Goal: Transaction & Acquisition: Book appointment/travel/reservation

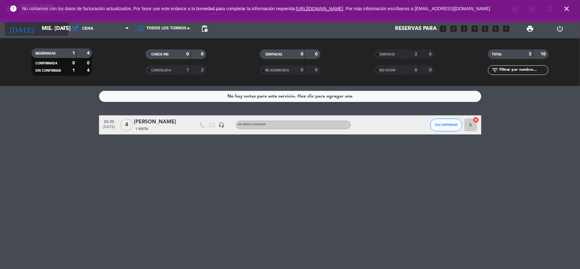
click at [51, 30] on input "mié. [DATE]" at bounding box center [73, 29] width 69 height 12
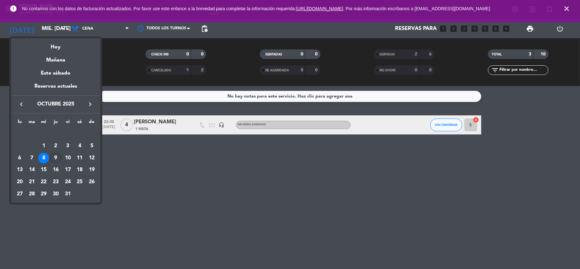
click at [55, 161] on div "9" at bounding box center [55, 158] width 11 height 11
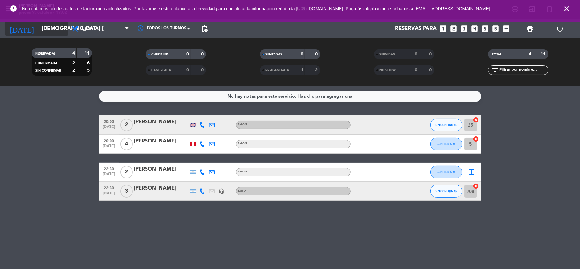
click at [61, 30] on icon "arrow_drop_down" at bounding box center [63, 29] width 8 height 8
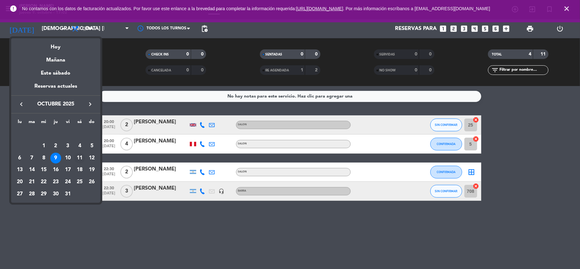
click at [76, 156] on div "11" at bounding box center [79, 158] width 11 height 11
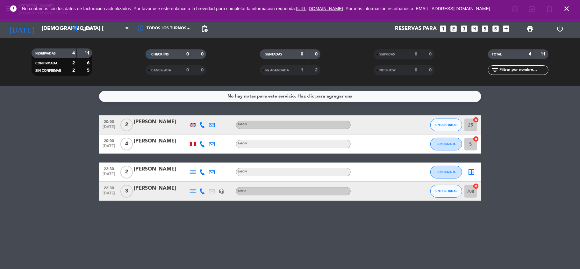
type input "sáb. [DATE]"
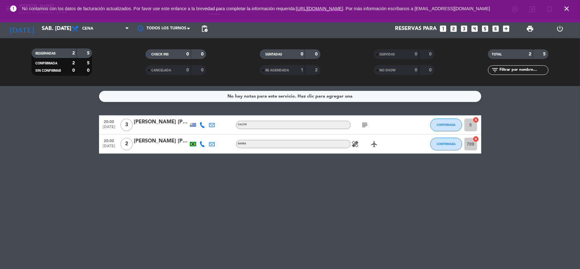
click at [454, 25] on icon "looks_two" at bounding box center [454, 29] width 8 height 8
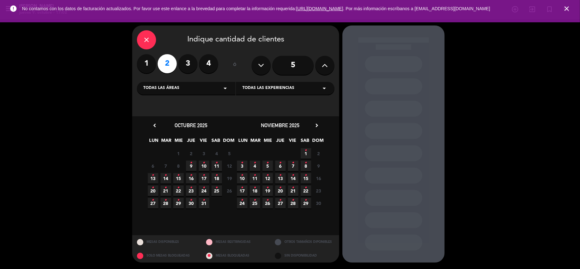
click at [218, 163] on span "11 •" at bounding box center [217, 166] width 11 height 11
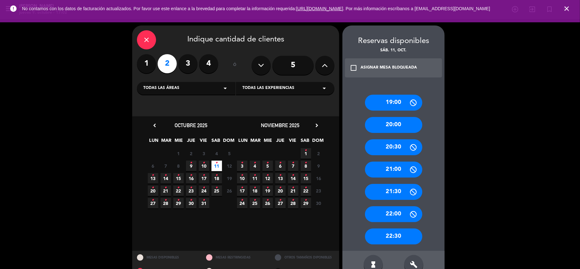
click at [387, 125] on div "20:00" at bounding box center [393, 125] width 57 height 16
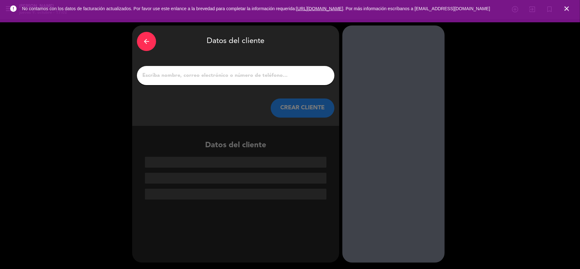
click at [261, 82] on div at bounding box center [235, 75] width 197 height 19
click at [261, 78] on input "1" at bounding box center [236, 75] width 188 height 9
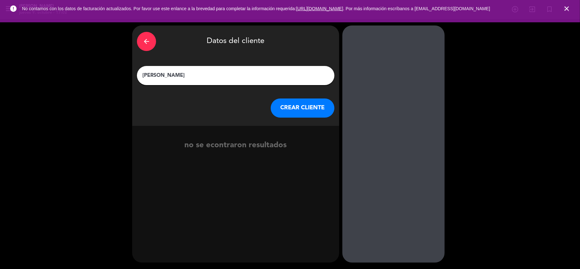
type input "[PERSON_NAME]"
click at [290, 111] on button "CREAR CLIENTE" at bounding box center [303, 107] width 64 height 19
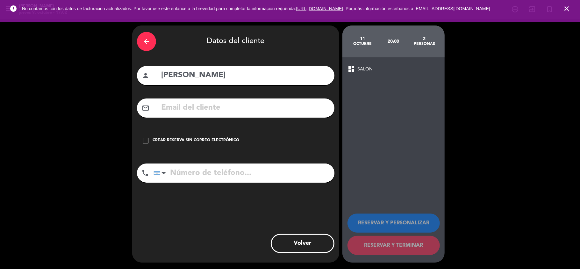
click at [212, 138] on div "Crear reserva sin correo electrónico" at bounding box center [196, 140] width 87 height 6
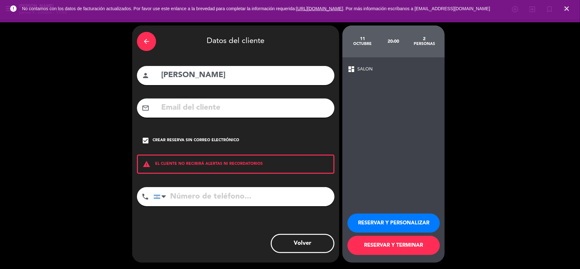
click at [376, 226] on button "RESERVAR Y PERSONALIZAR" at bounding box center [394, 222] width 92 height 19
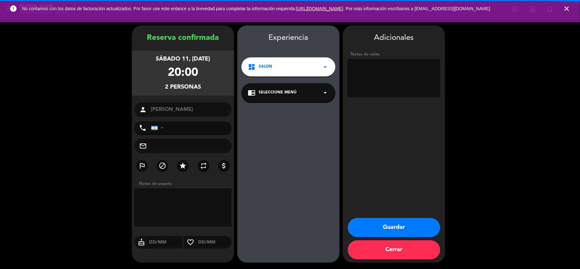
click at [393, 68] on textarea at bounding box center [394, 78] width 93 height 38
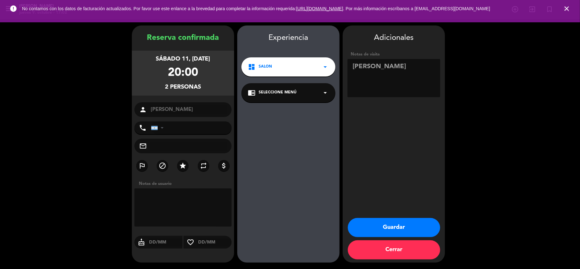
type textarea "[PERSON_NAME]"
click at [177, 164] on label "star" at bounding box center [182, 165] width 11 height 11
click at [402, 232] on button "Guardar" at bounding box center [394, 227] width 92 height 19
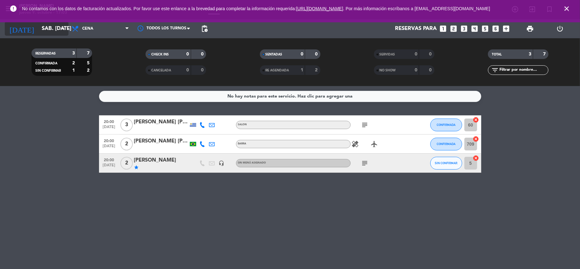
click at [39, 28] on input "sáb. [DATE]" at bounding box center [73, 29] width 69 height 12
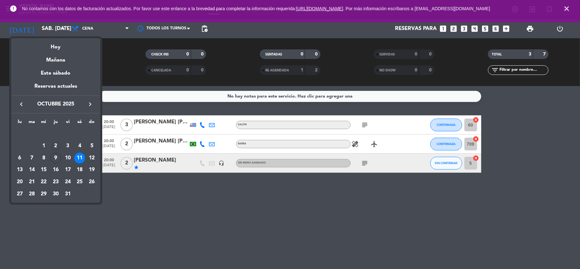
click at [52, 151] on td "2" at bounding box center [56, 146] width 12 height 12
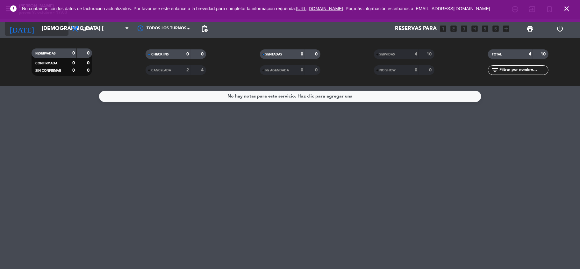
click at [60, 30] on icon "arrow_drop_down" at bounding box center [63, 29] width 8 height 8
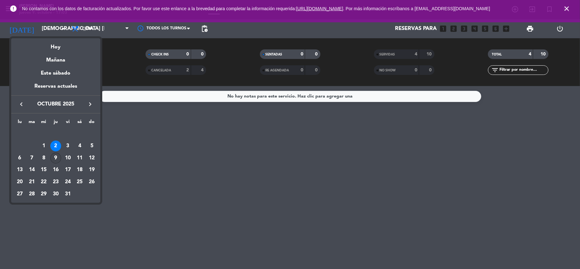
click at [53, 158] on div "9" at bounding box center [55, 158] width 11 height 11
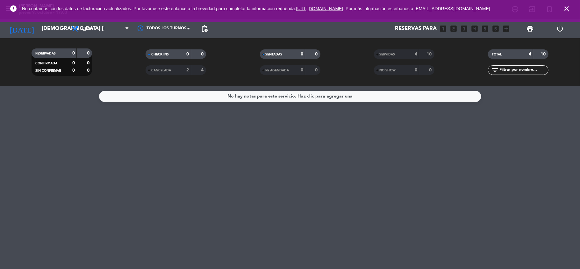
type input "[DEMOGRAPHIC_DATA] [DATE]"
